Goal: Task Accomplishment & Management: Manage account settings

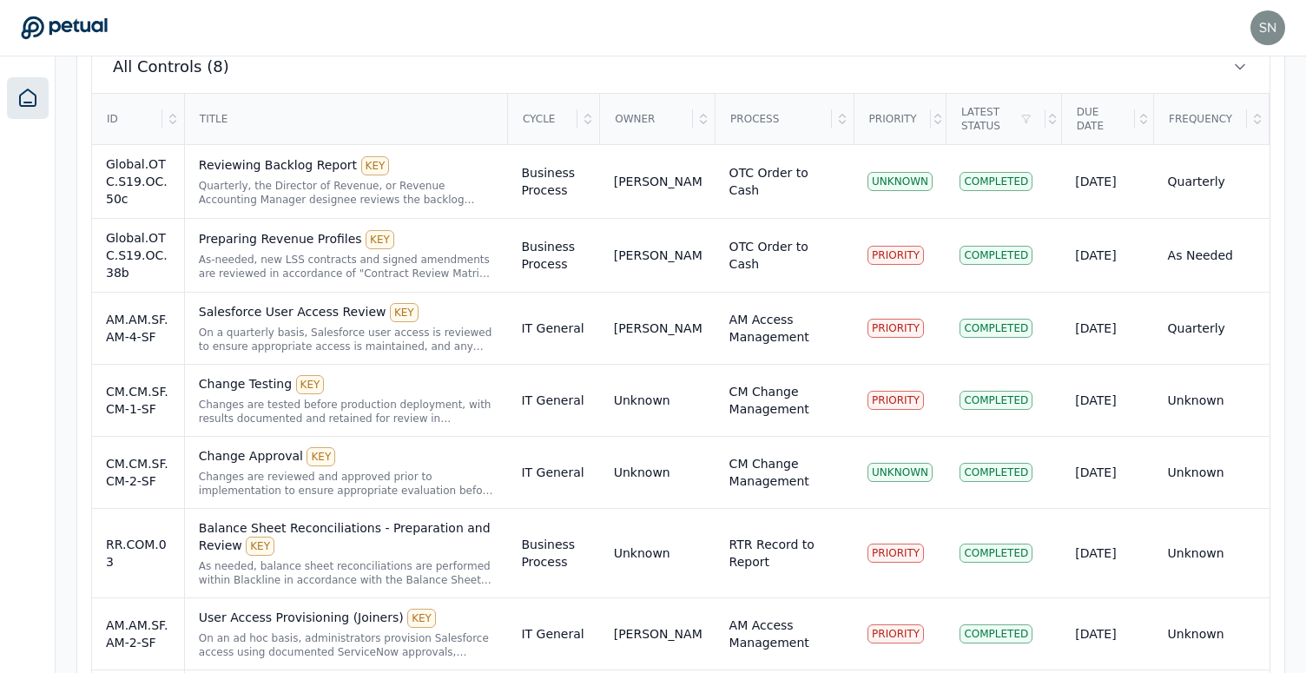
scroll to position [466, 0]
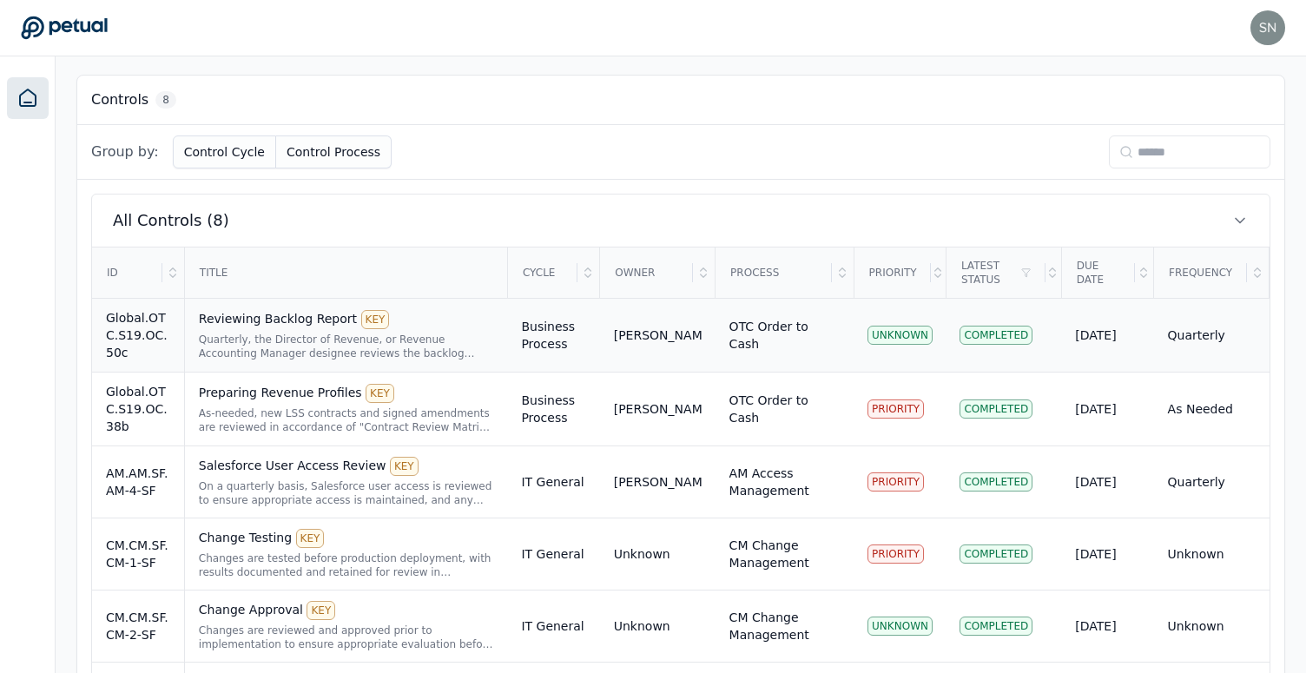
click at [403, 344] on div "Quarterly, the Director of Revenue, or Revenue Accounting Manager designee revi…" at bounding box center [346, 346] width 295 height 28
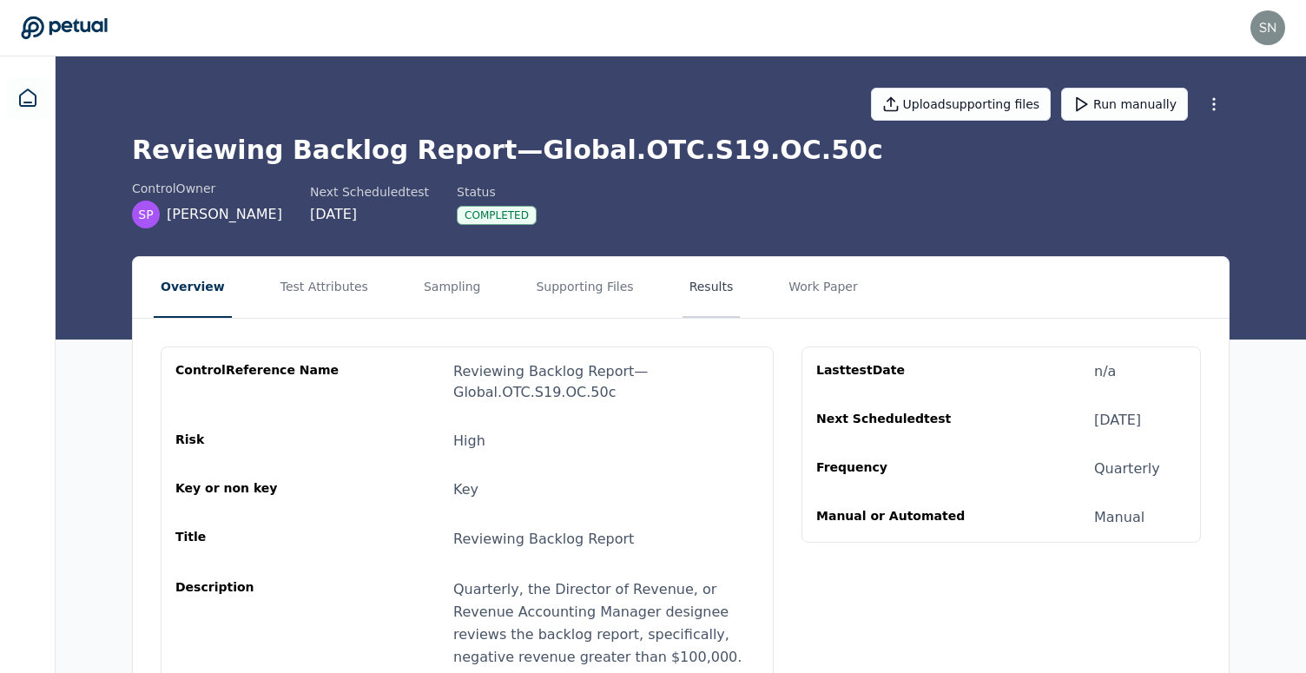
click at [682, 296] on button "Results" at bounding box center [711, 287] width 58 height 61
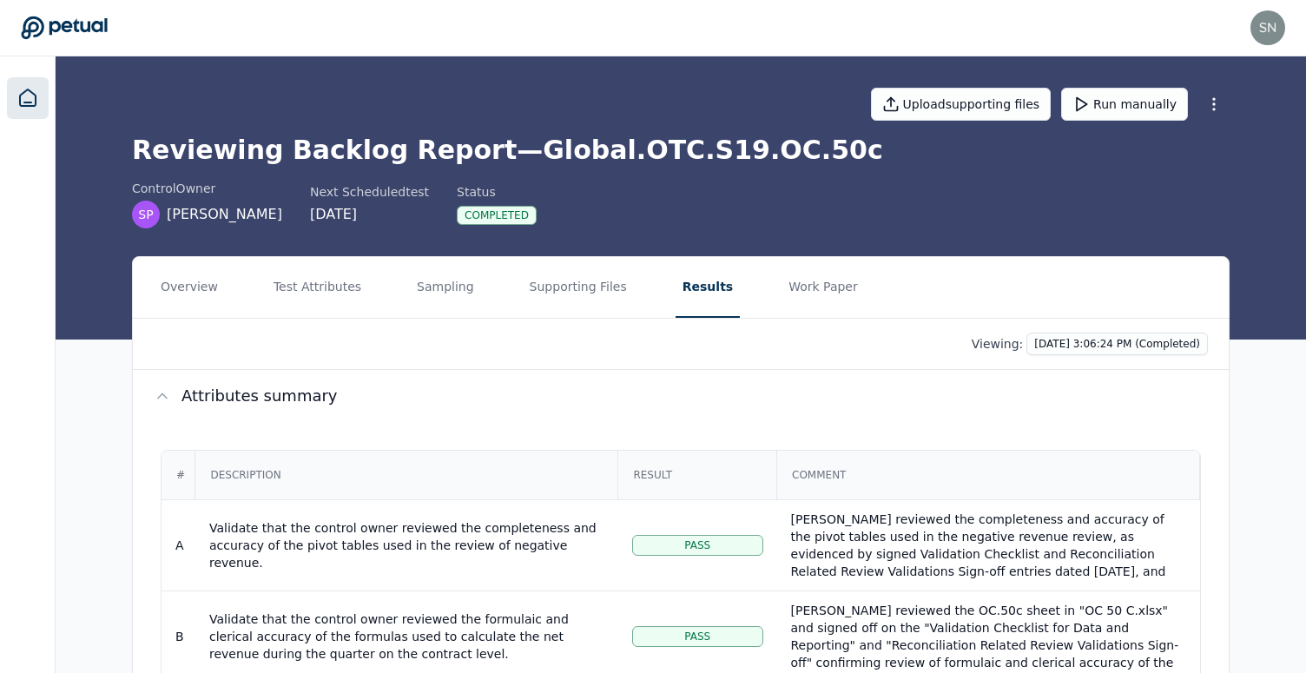
click at [30, 102] on icon at bounding box center [28, 97] width 16 height 16
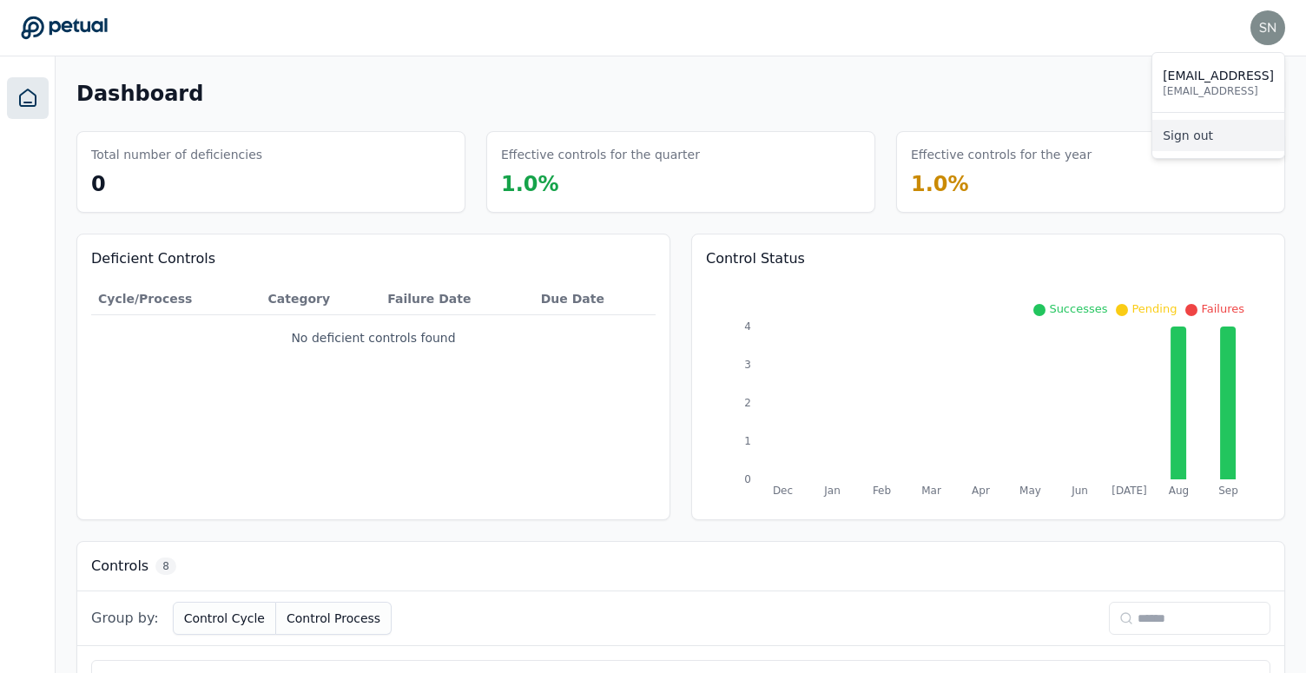
click at [1245, 135] on link "Sign out" at bounding box center [1218, 135] width 132 height 31
